Goal: Check status

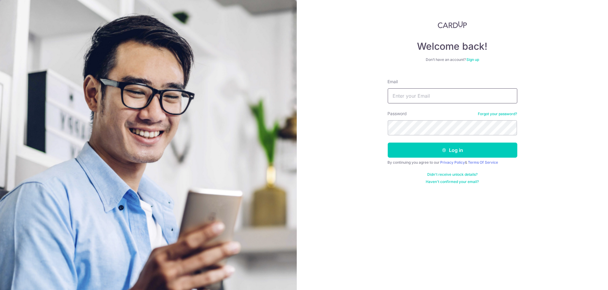
paste input "[EMAIL_ADDRESS][DOMAIN_NAME]"
type input "[EMAIL_ADDRESS][DOMAIN_NAME]"
click at [424, 149] on button "Log in" at bounding box center [453, 150] width 130 height 15
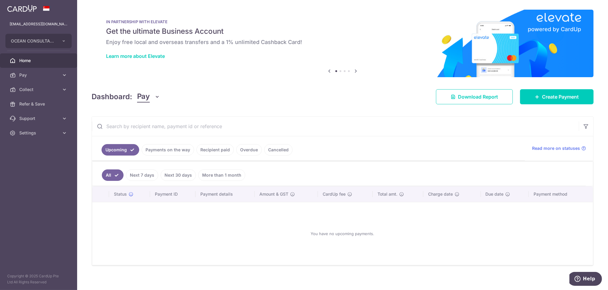
click at [283, 149] on link "Cancelled" at bounding box center [278, 149] width 28 height 11
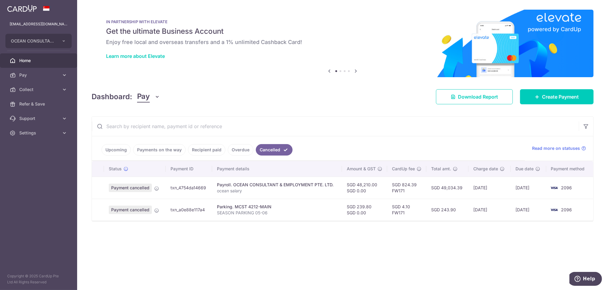
click at [237, 151] on link "Overdue" at bounding box center [241, 149] width 26 height 11
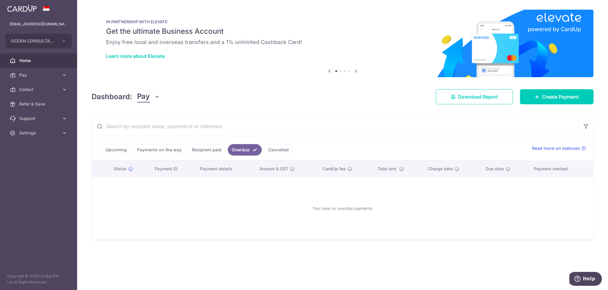
click at [210, 150] on link "Recipient paid" at bounding box center [206, 149] width 37 height 11
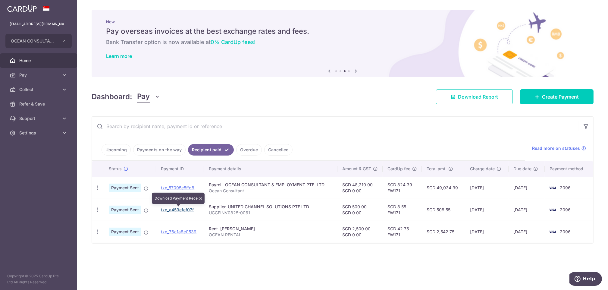
click at [173, 208] on link "txn_a459efef07f" at bounding box center [177, 209] width 33 height 5
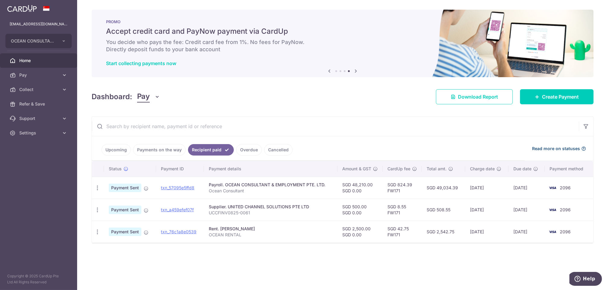
click at [540, 151] on span "Read more on statuses" at bounding box center [556, 149] width 48 height 6
